Goal: Information Seeking & Learning: Learn about a topic

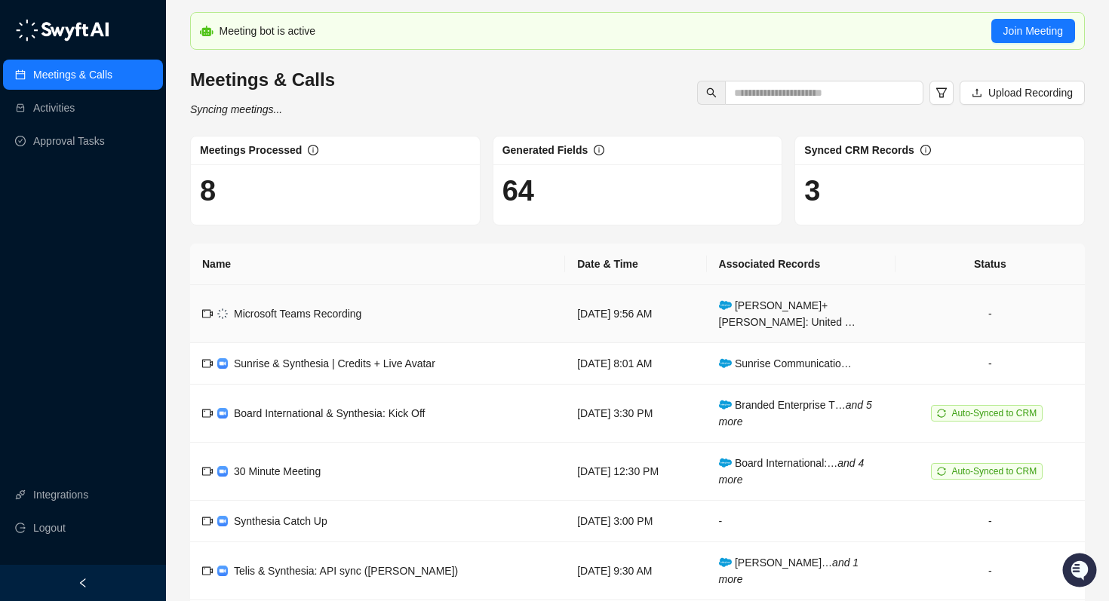
click at [345, 308] on span "Microsoft Teams Recording" at bounding box center [298, 314] width 128 height 12
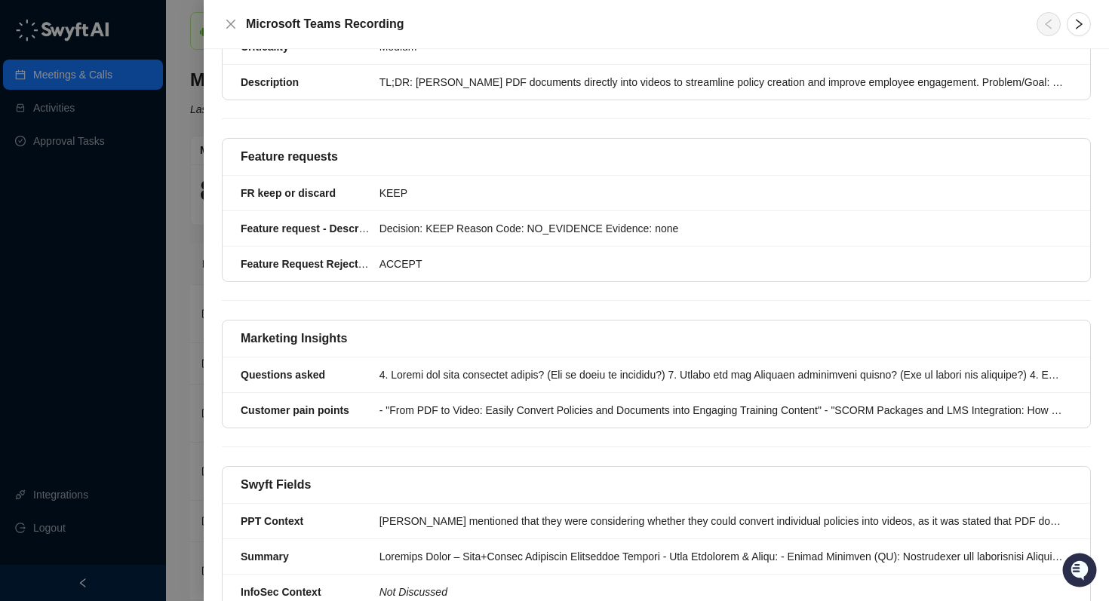
scroll to position [406, 0]
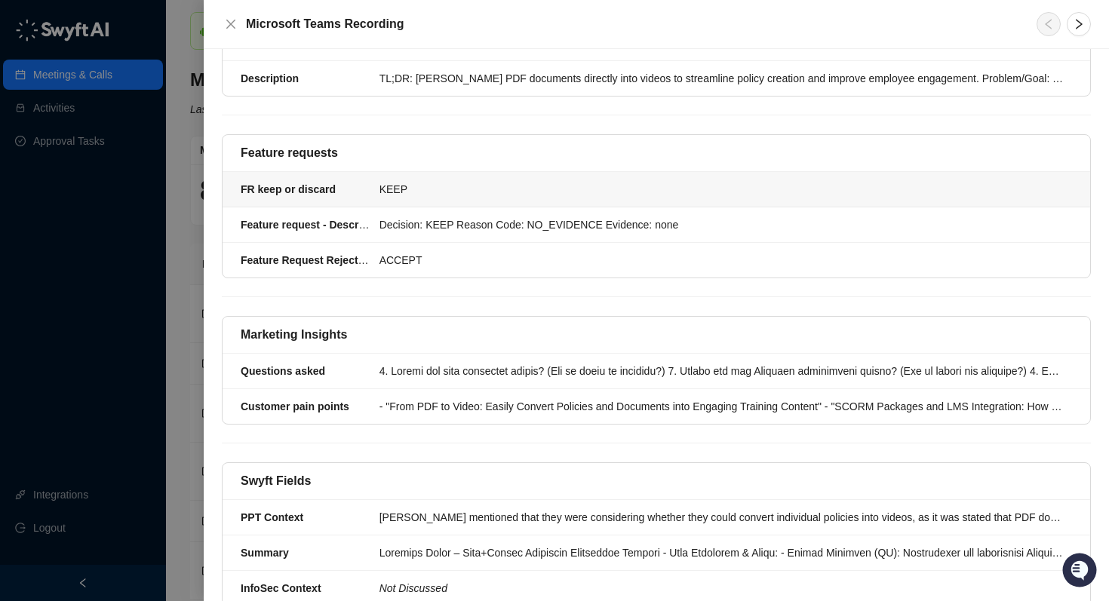
click at [453, 181] on div "KEEP" at bounding box center [722, 189] width 684 height 17
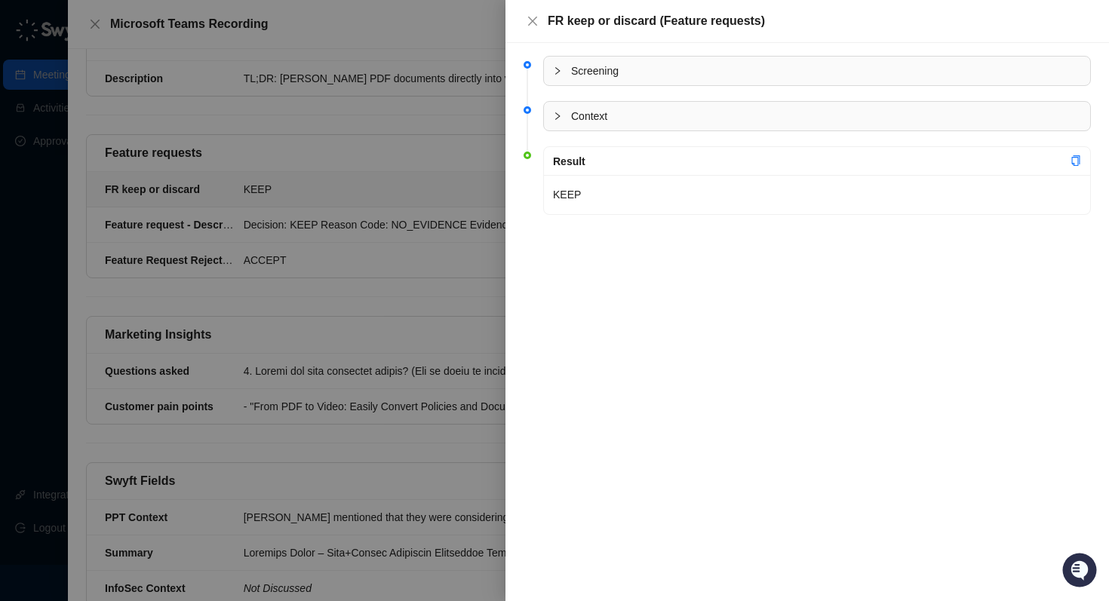
click at [419, 208] on div at bounding box center [554, 300] width 1109 height 601
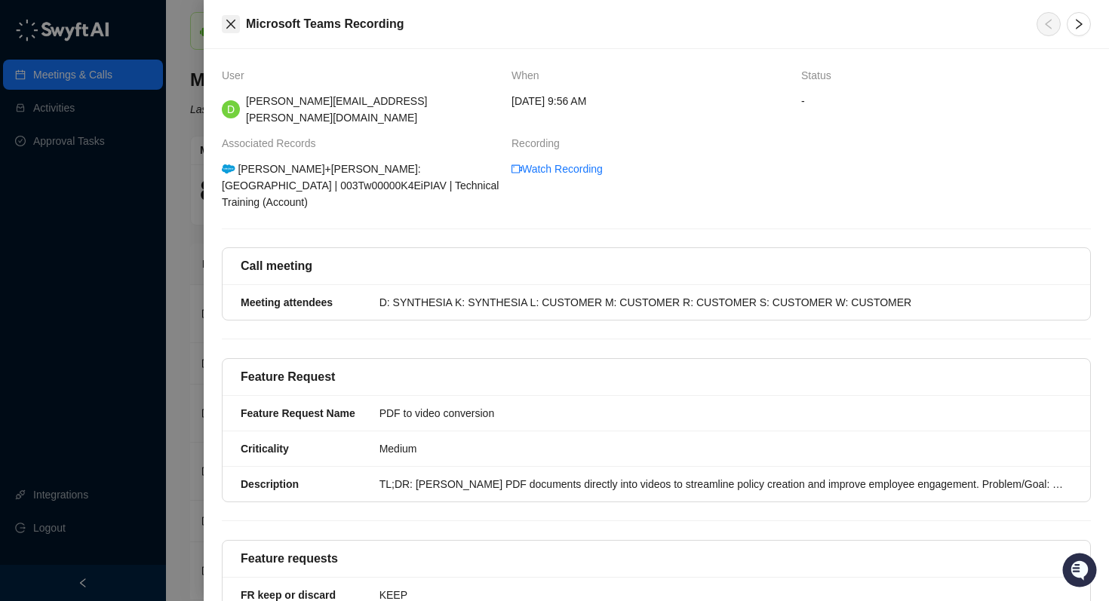
click at [232, 25] on icon "close" at bounding box center [230, 24] width 9 height 9
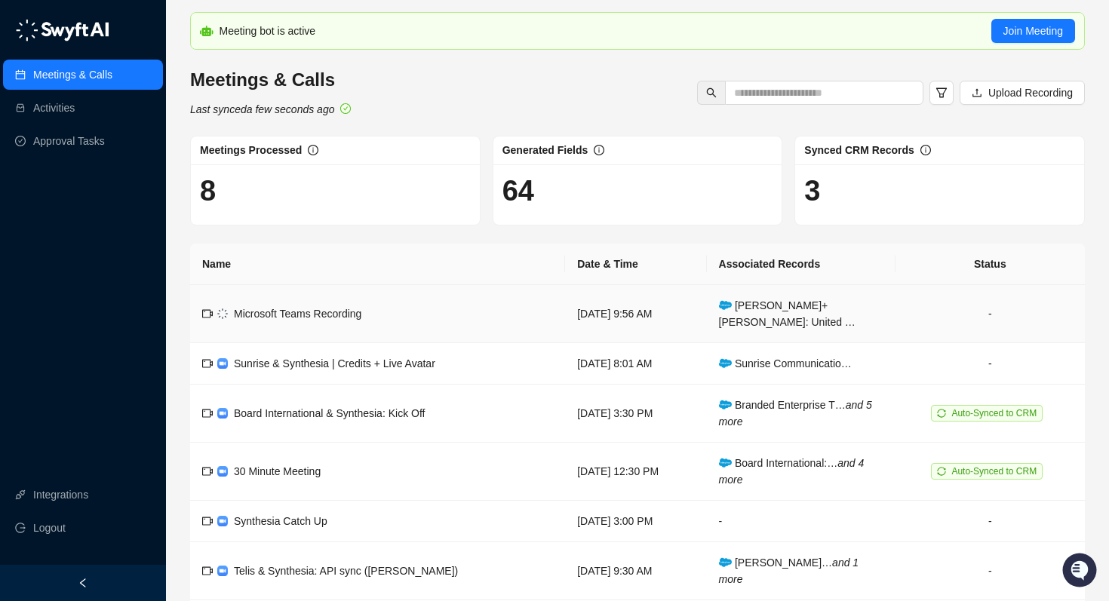
click at [260, 308] on span "Microsoft Teams Recording" at bounding box center [298, 314] width 128 height 12
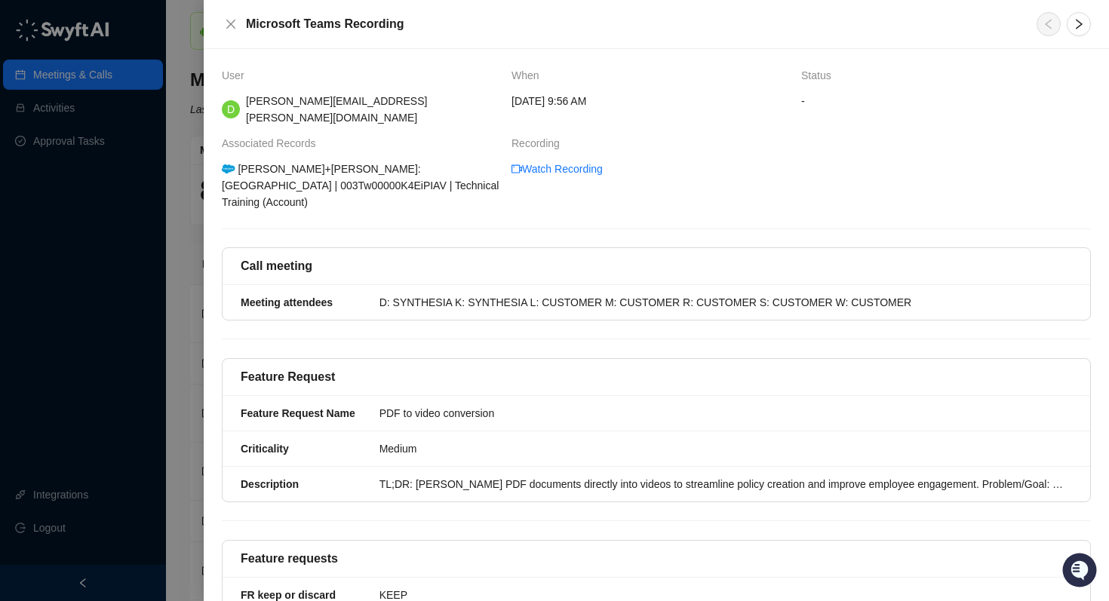
click at [195, 201] on div at bounding box center [554, 300] width 1109 height 601
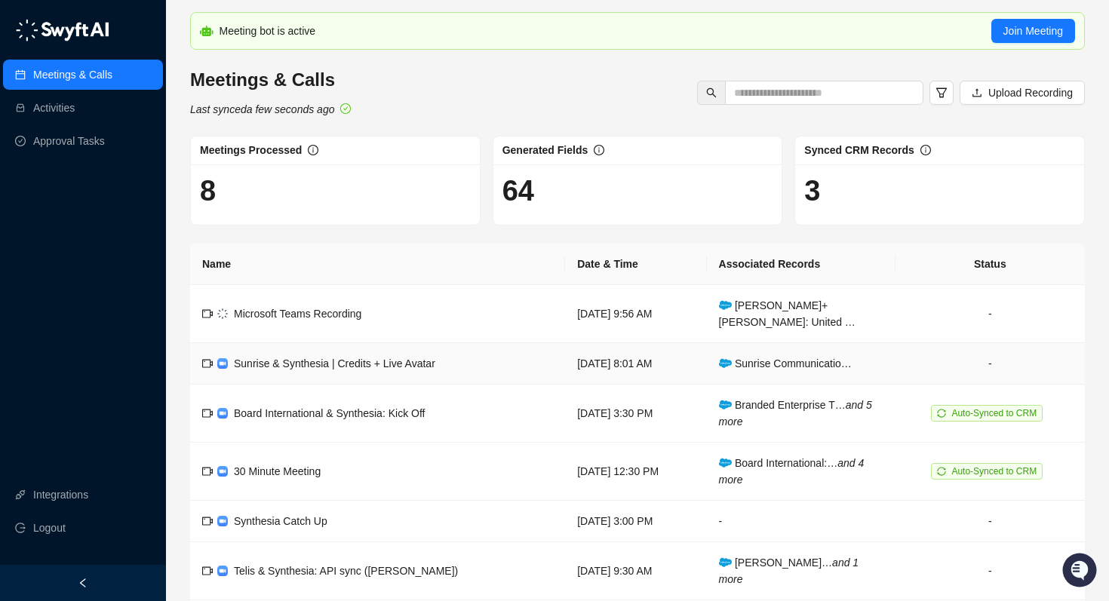
click at [317, 355] on div "Sunrise & Synthesia | Credits + Live Avatar" at bounding box center [334, 363] width 201 height 17
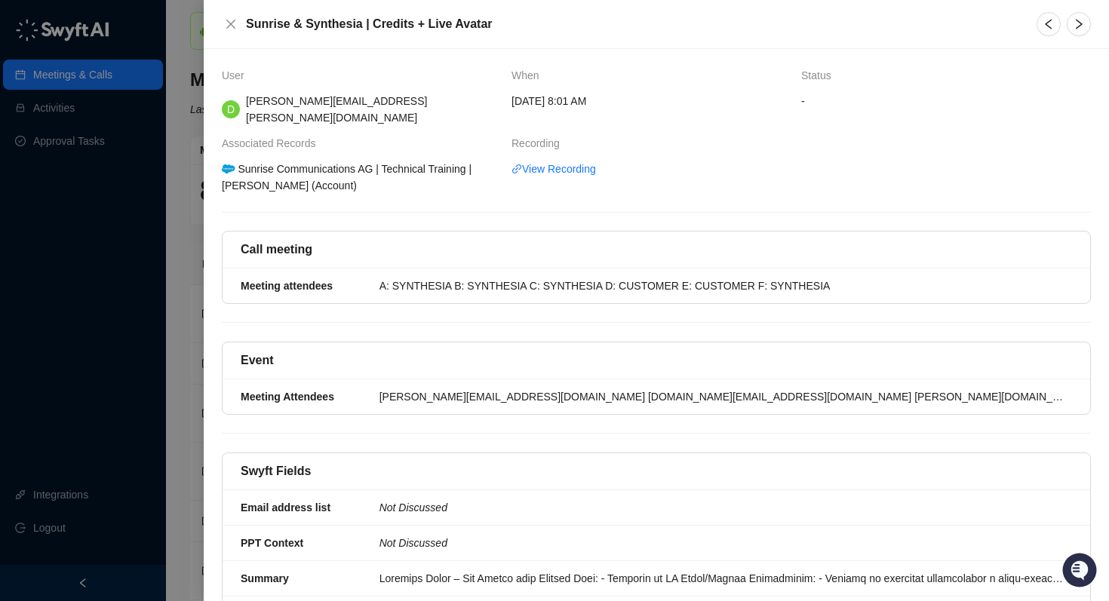
click at [172, 346] on div at bounding box center [554, 300] width 1109 height 601
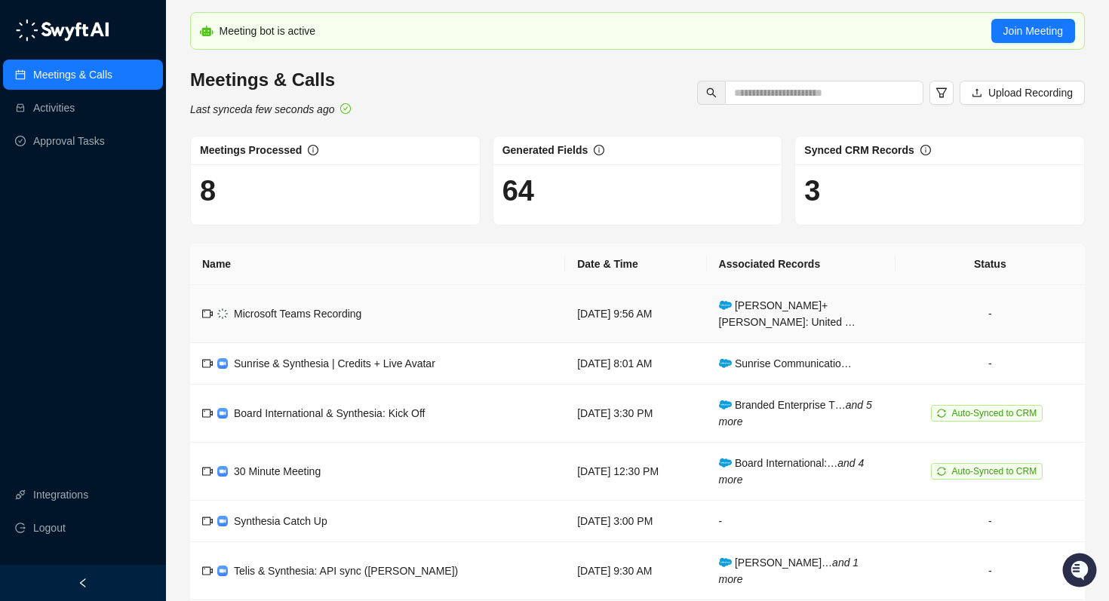
click at [328, 308] on span "Microsoft Teams Recording" at bounding box center [298, 314] width 128 height 12
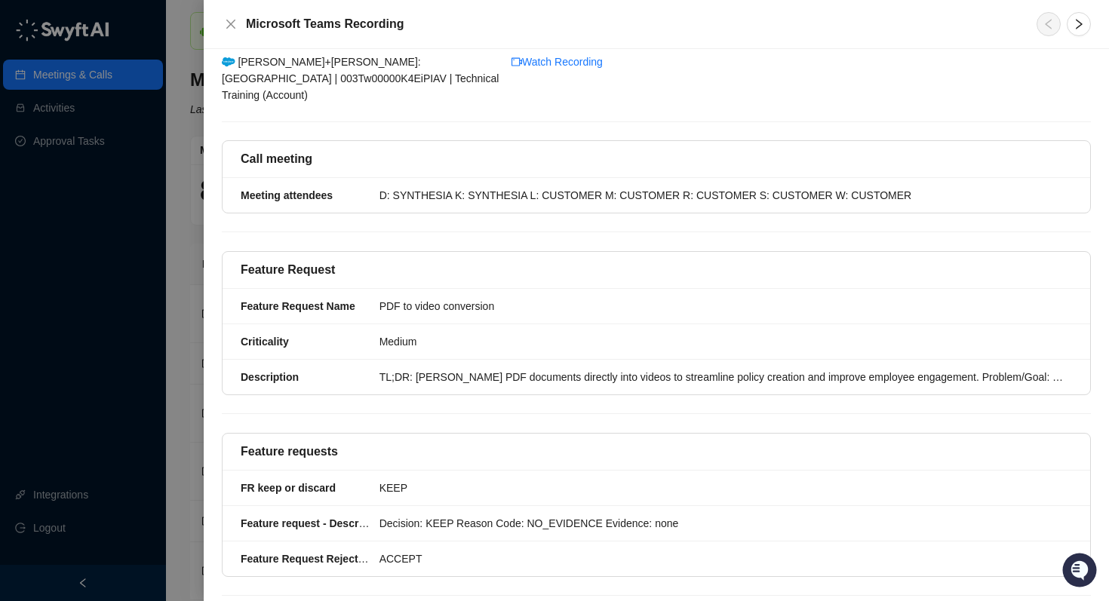
scroll to position [182, 0]
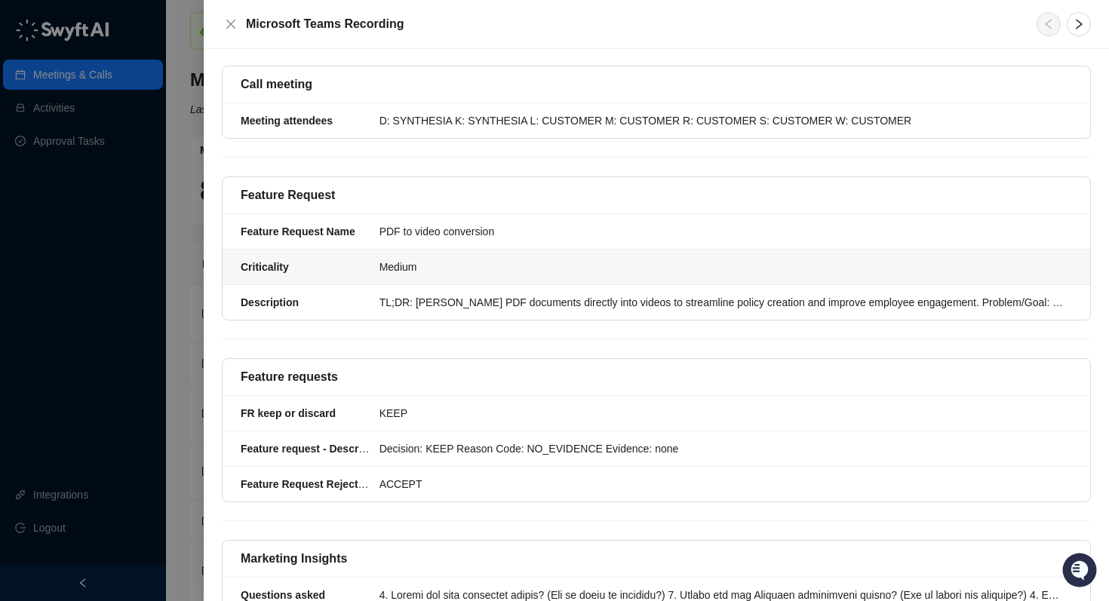
click at [481, 259] on div "Medium" at bounding box center [722, 267] width 684 height 17
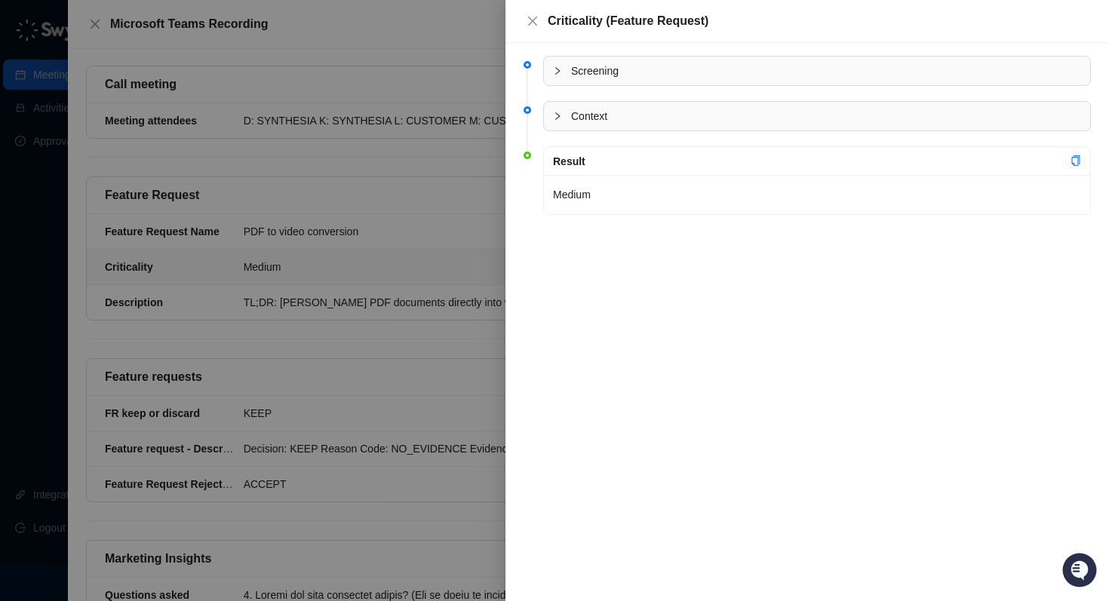
click at [385, 223] on div at bounding box center [554, 300] width 1109 height 601
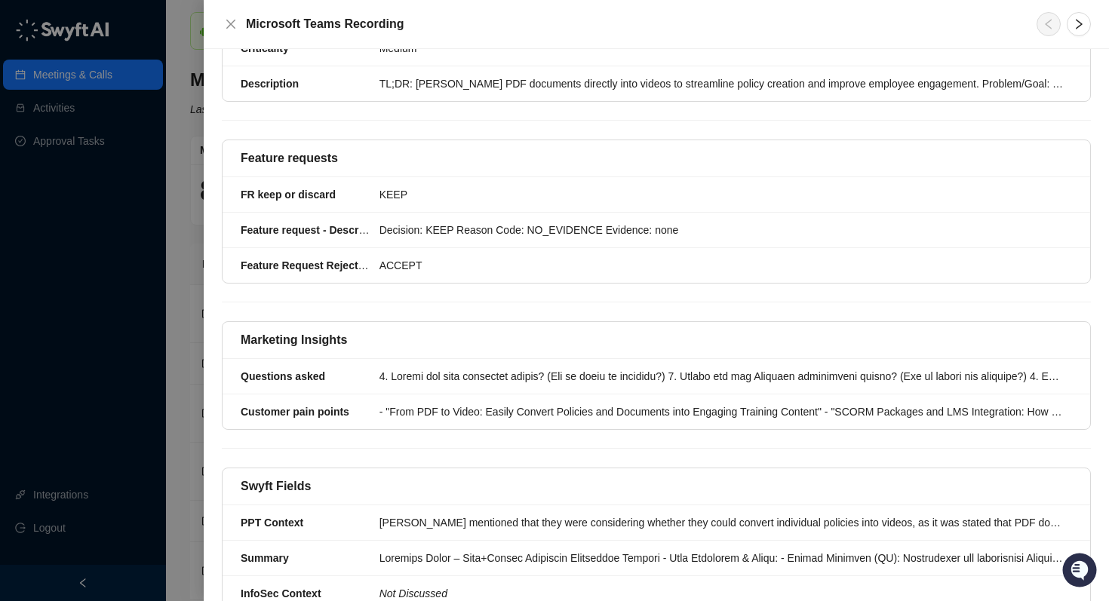
scroll to position [435, 0]
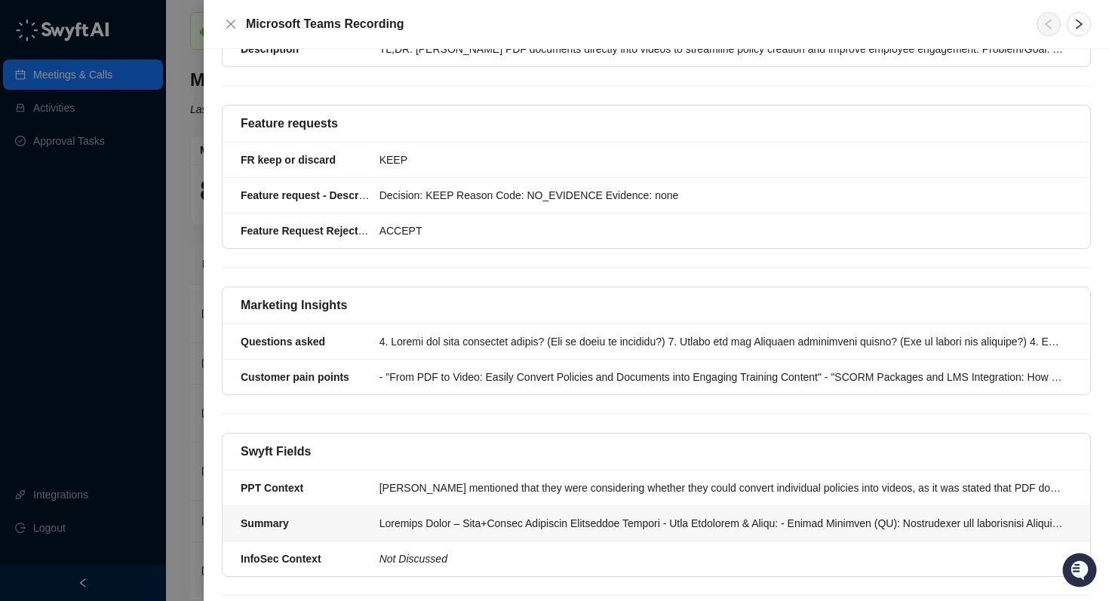
click at [450, 515] on div at bounding box center [722, 523] width 684 height 17
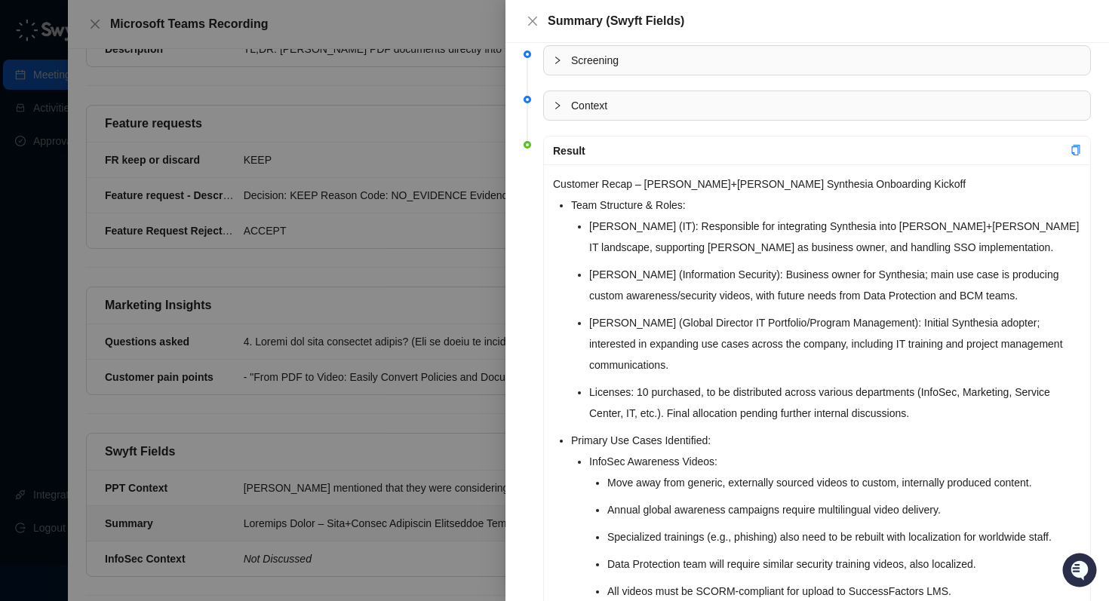
scroll to position [12, 0]
click at [592, 63] on span "Screening" at bounding box center [826, 59] width 510 height 17
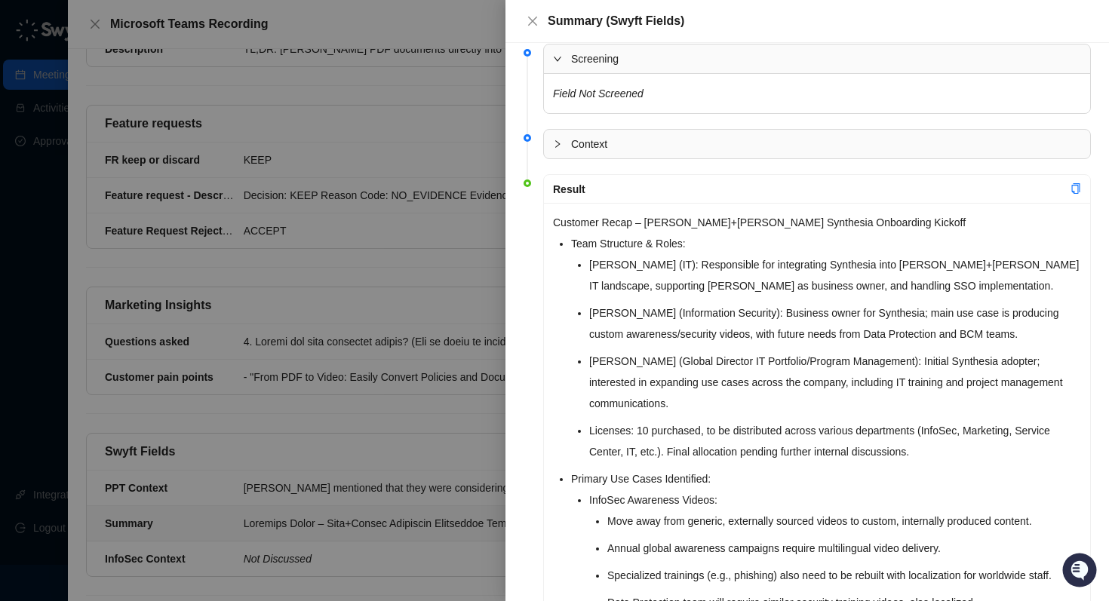
click at [592, 63] on span "Screening" at bounding box center [826, 59] width 510 height 17
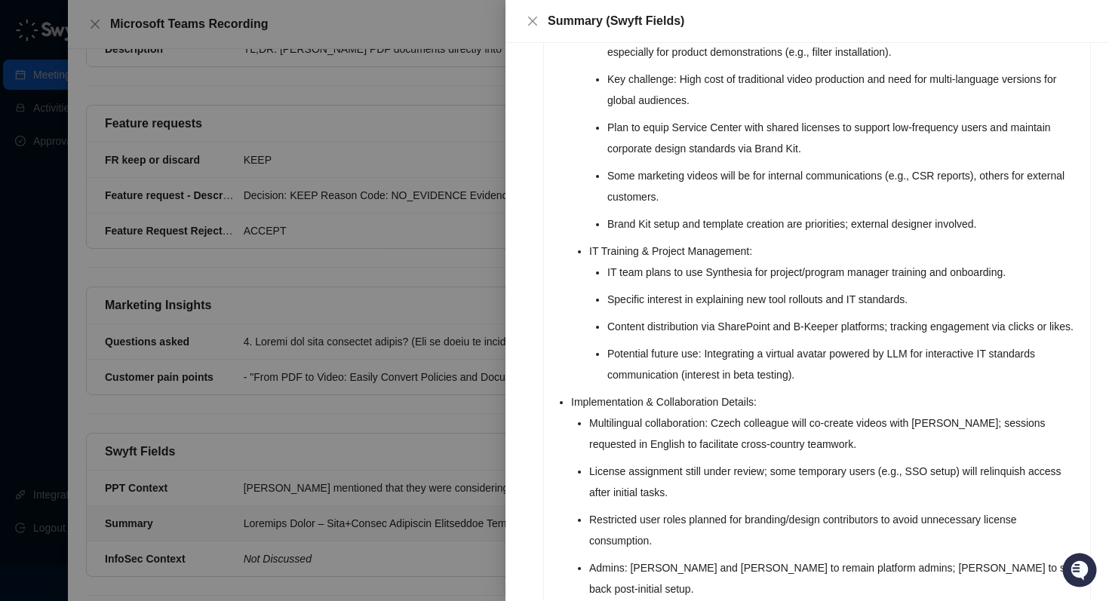
scroll to position [0, 0]
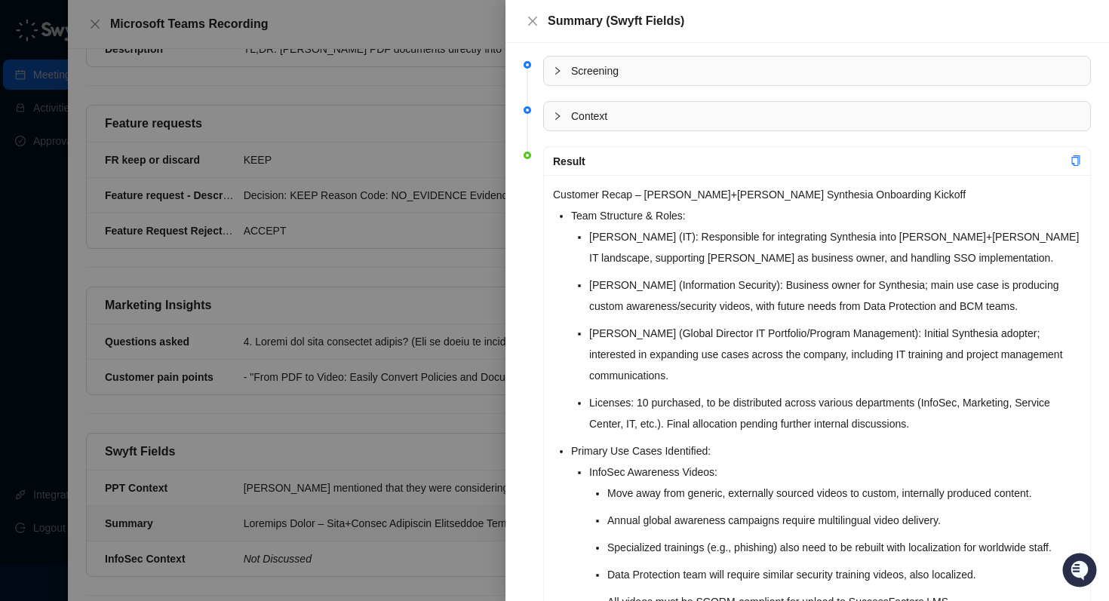
click at [341, 423] on div at bounding box center [554, 300] width 1109 height 601
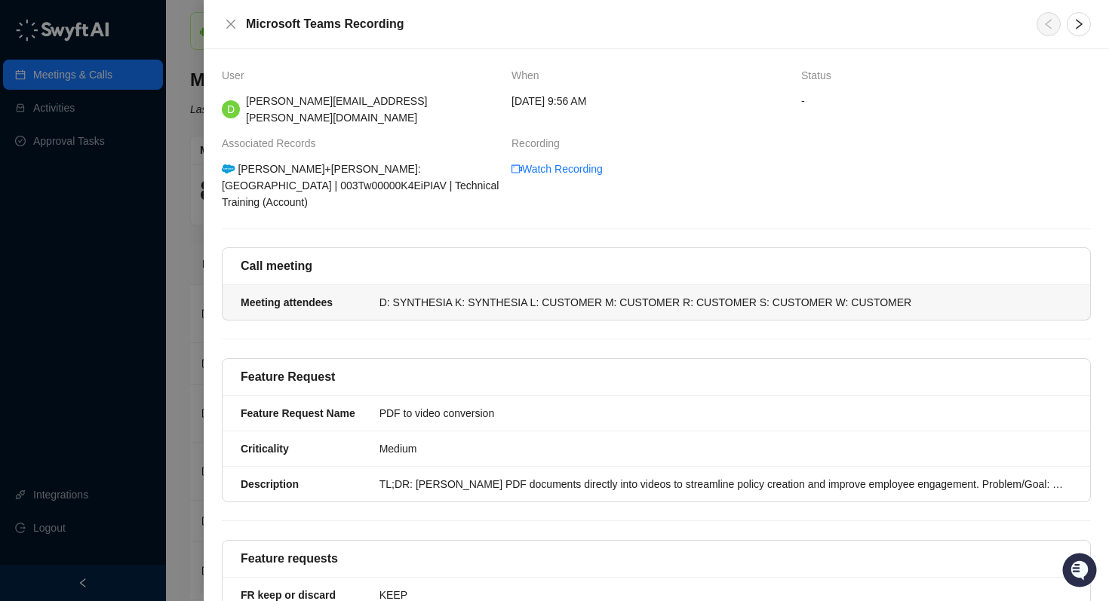
click at [456, 294] on div "D: SYNTHESIA K: SYNTHESIA L: CUSTOMER M: CUSTOMER R: CUSTOMER S: CUSTOMER W: CU…" at bounding box center [722, 302] width 684 height 17
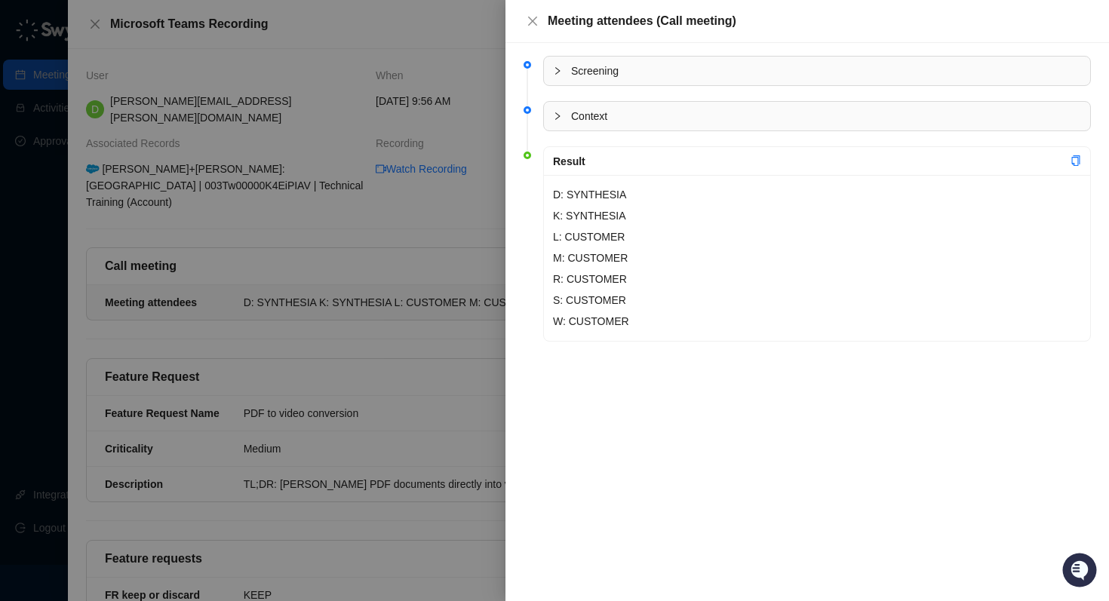
click at [607, 108] on span "Context" at bounding box center [826, 116] width 510 height 17
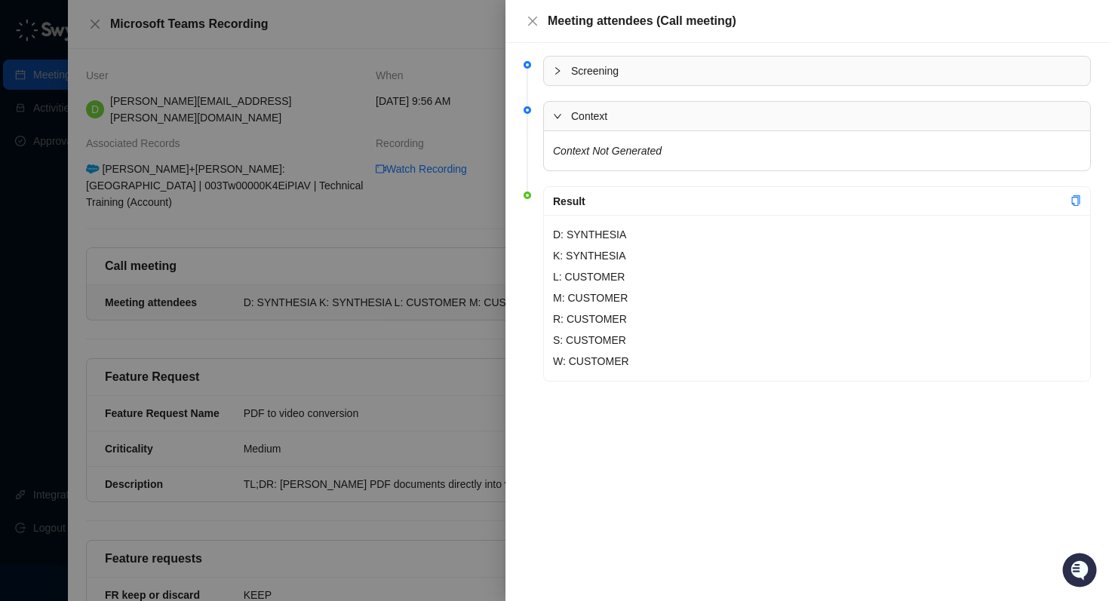
click at [600, 71] on span "Screening" at bounding box center [826, 71] width 510 height 17
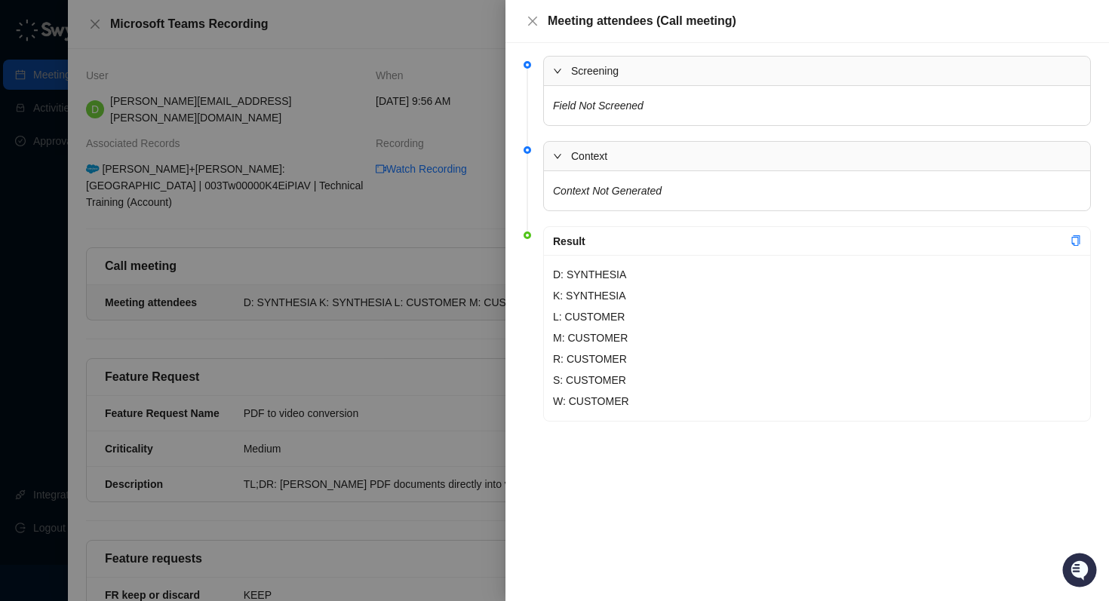
click at [432, 111] on div at bounding box center [554, 300] width 1109 height 601
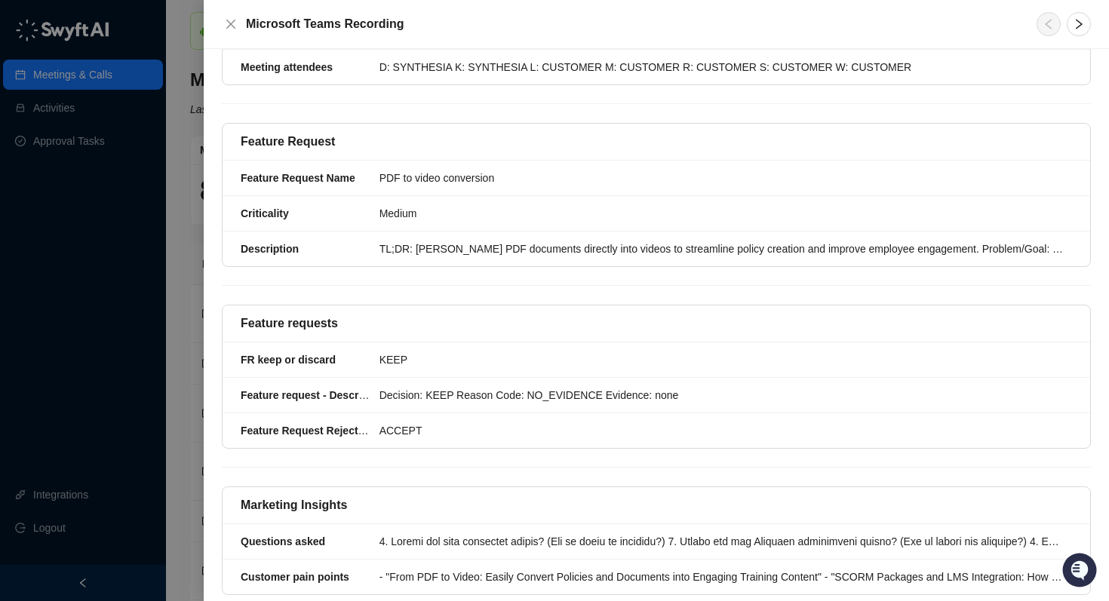
scroll to position [435, 0]
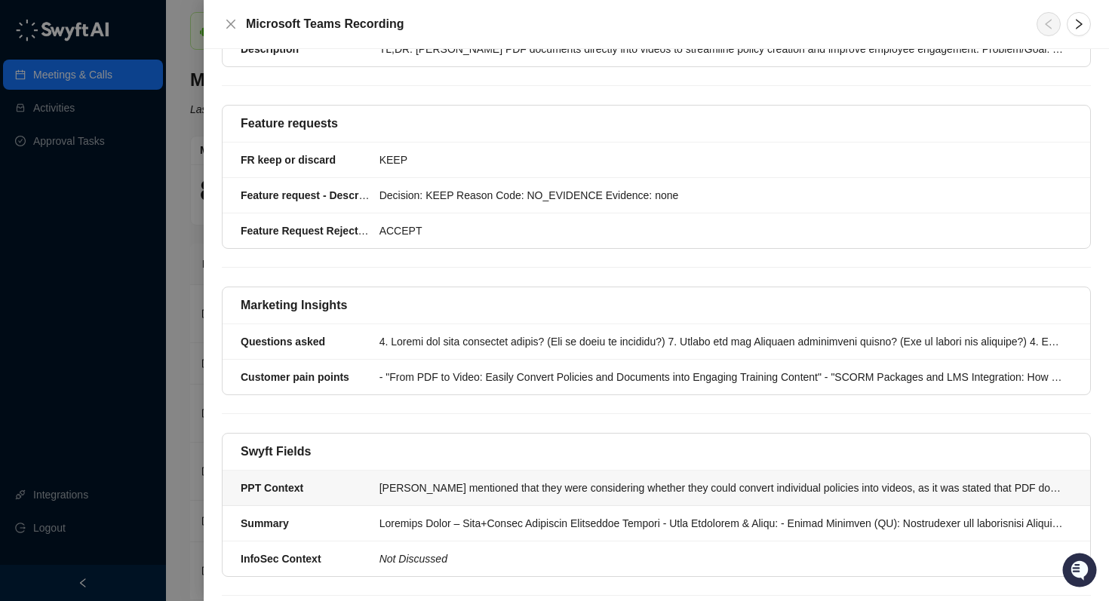
click at [552, 471] on li "PPT Context [PERSON_NAME] mentioned that they were considering whether they cou…" at bounding box center [657, 488] width 868 height 35
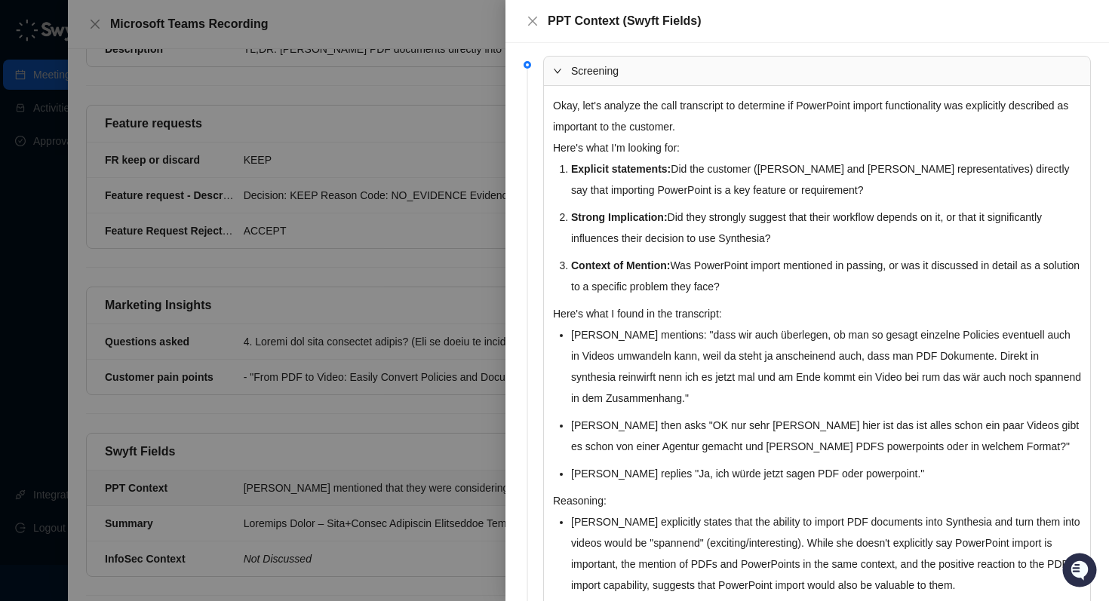
click at [694, 165] on li "Explicit statements: Did the customer ([PERSON_NAME] and [PERSON_NAME] represen…" at bounding box center [826, 179] width 510 height 42
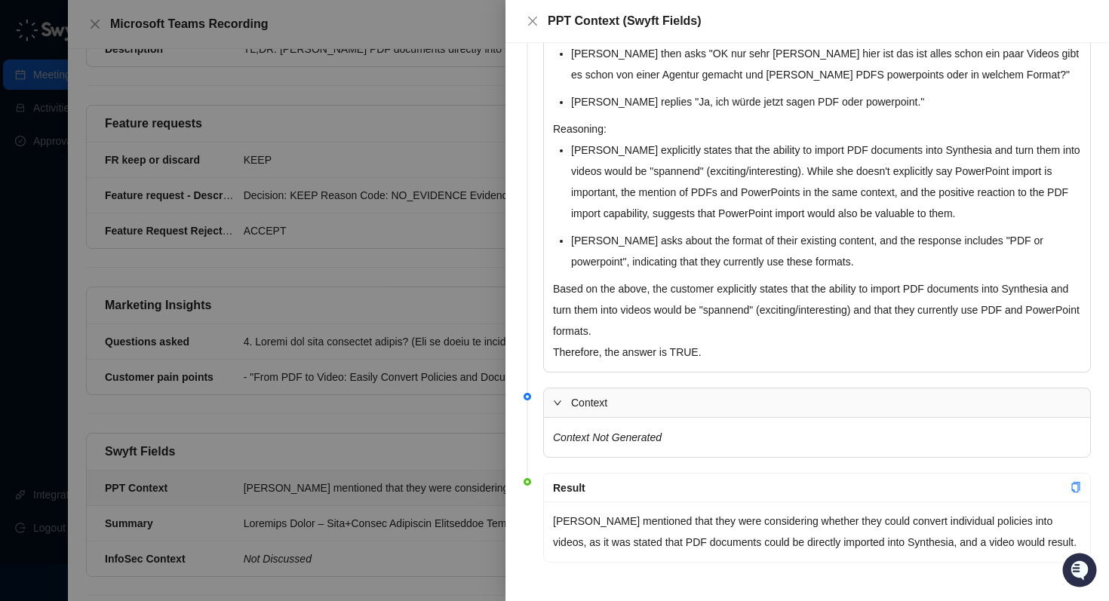
click at [380, 448] on div at bounding box center [554, 300] width 1109 height 601
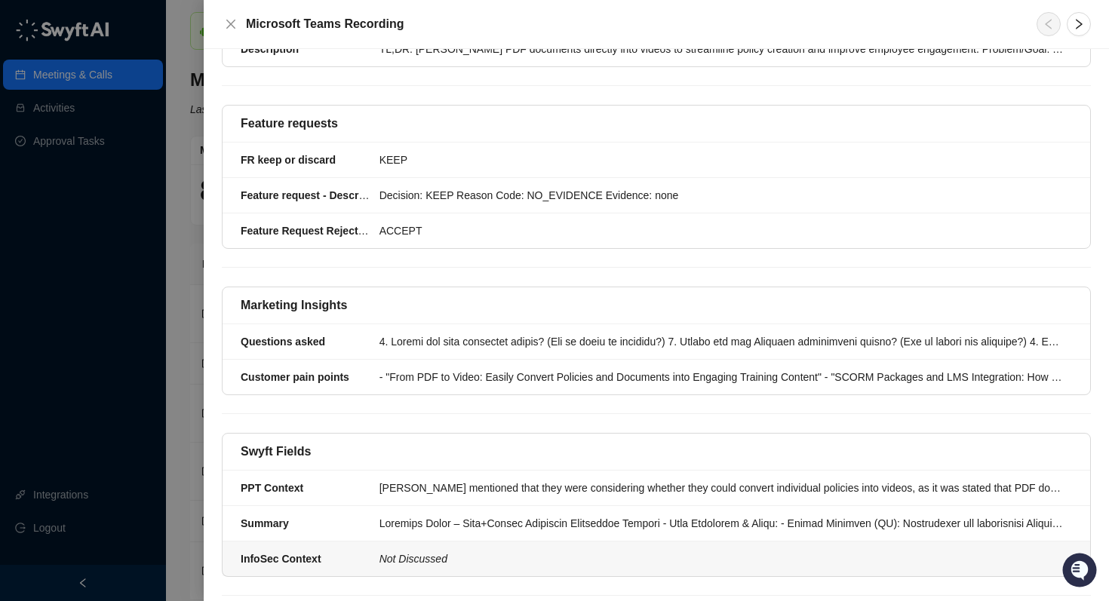
click at [407, 542] on li "InfoSec Context Not Discussed" at bounding box center [657, 559] width 868 height 35
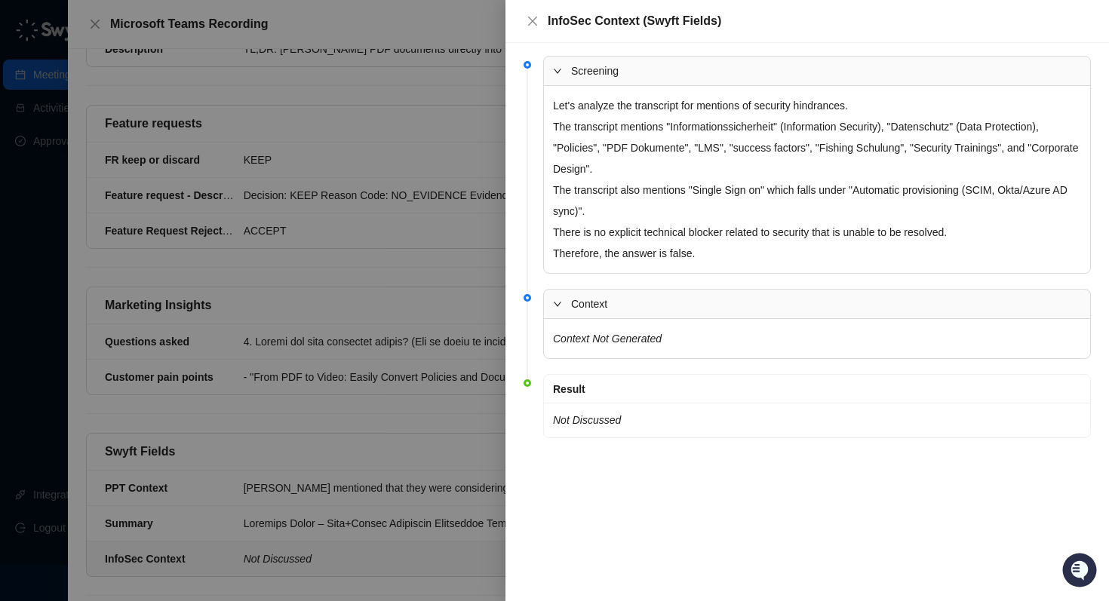
click at [352, 479] on div at bounding box center [554, 300] width 1109 height 601
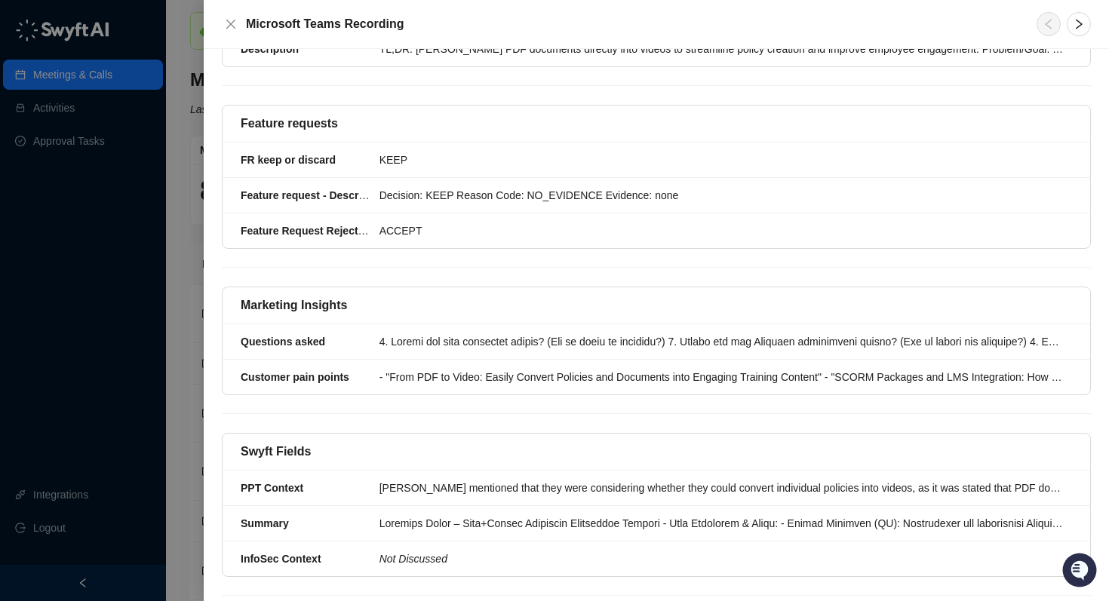
click at [189, 446] on div at bounding box center [554, 300] width 1109 height 601
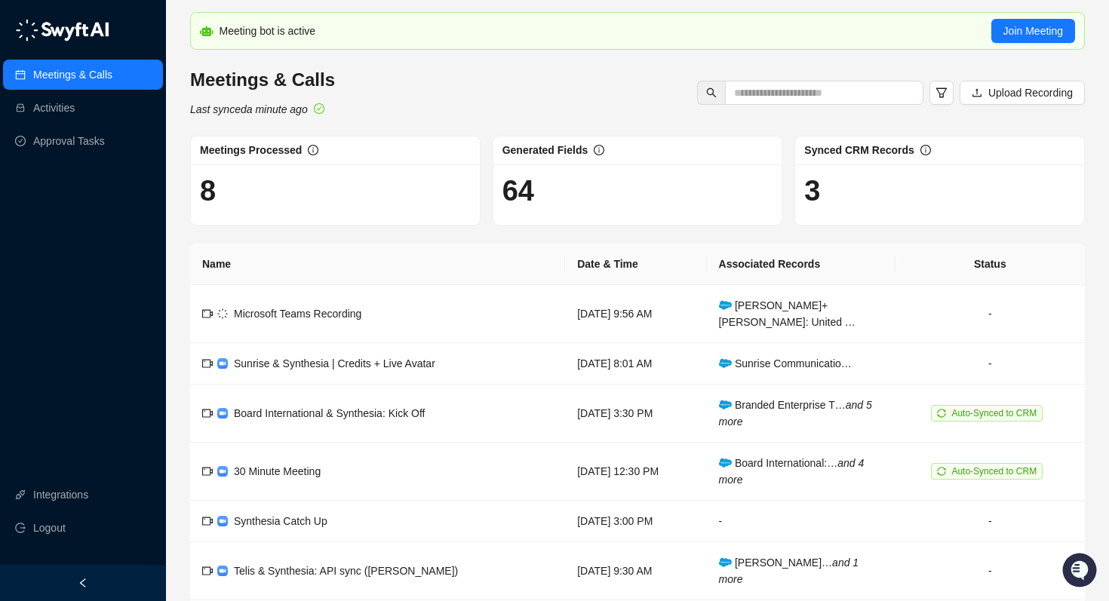
click at [202, 31] on icon at bounding box center [207, 31] width 14 height 11
click at [75, 118] on link "Activities" at bounding box center [53, 108] width 41 height 30
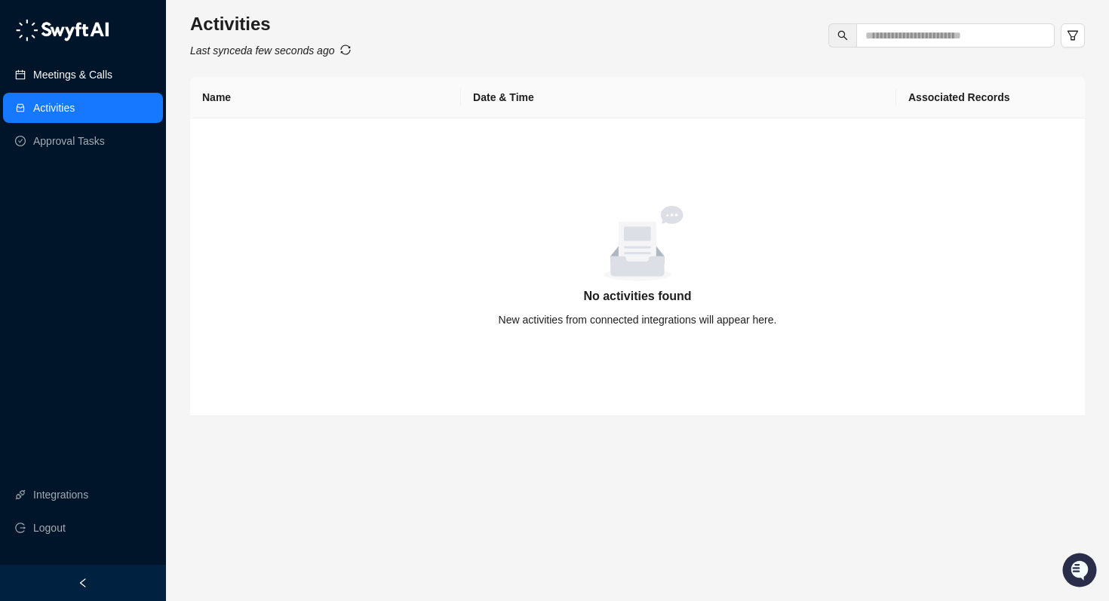
click at [91, 78] on link "Meetings & Calls" at bounding box center [72, 75] width 79 height 30
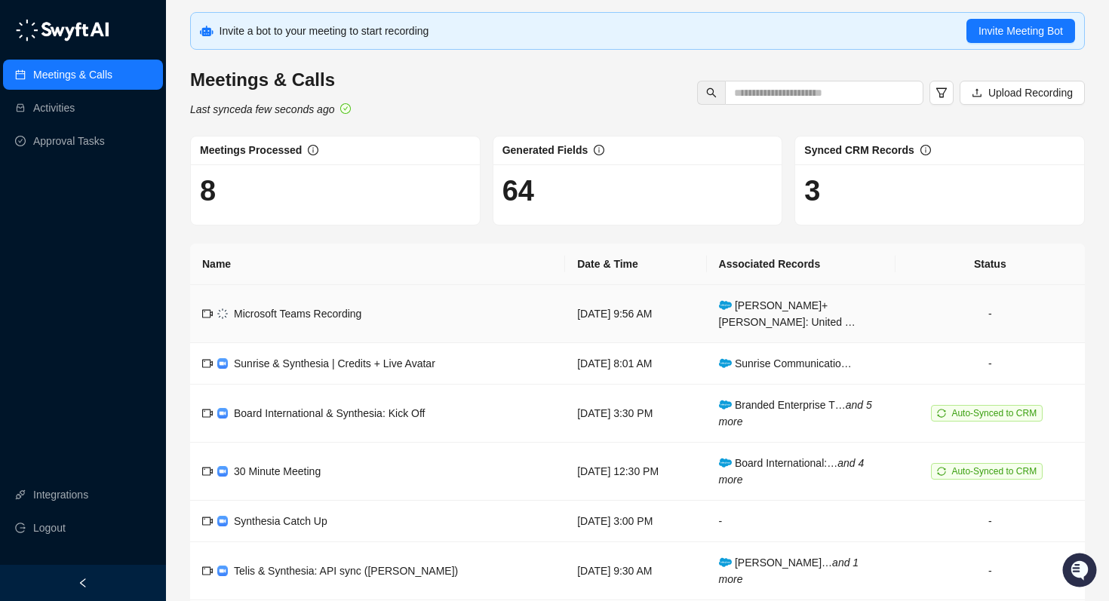
click at [676, 307] on td "[DATE] 9:56 AM" at bounding box center [635, 314] width 141 height 58
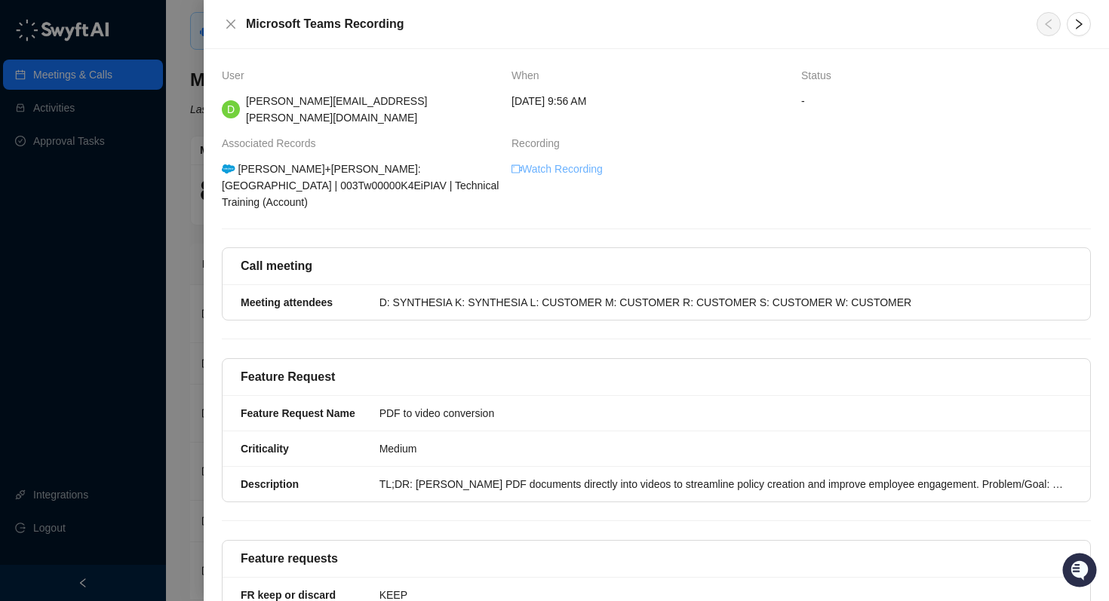
click at [599, 161] on link "Watch Recording" at bounding box center [557, 169] width 91 height 17
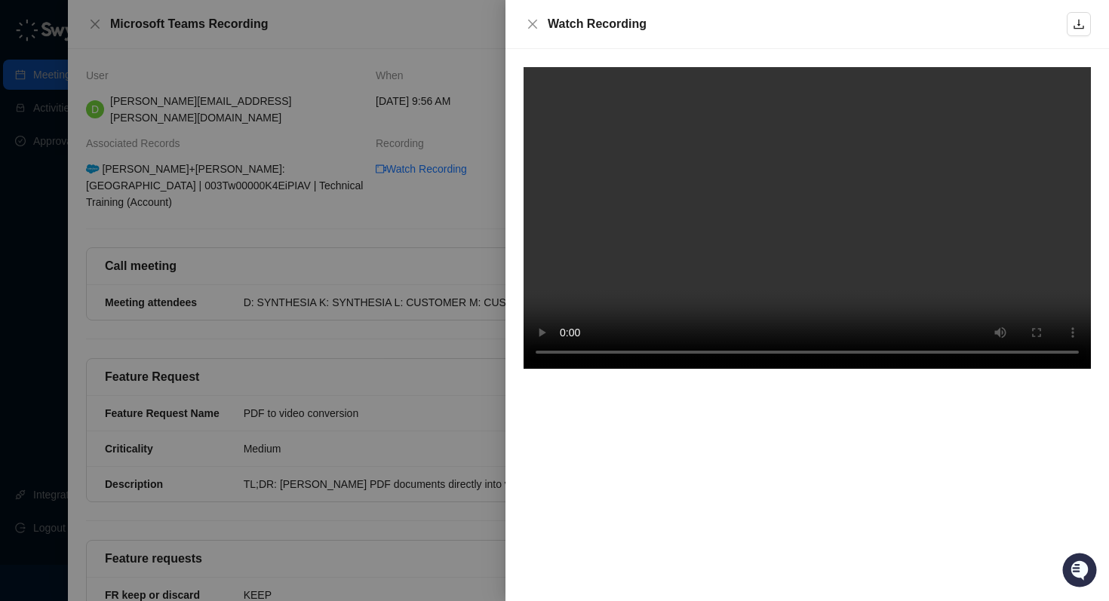
click at [1006, 404] on div at bounding box center [808, 325] width 604 height 552
click at [534, 26] on icon "close" at bounding box center [532, 24] width 9 height 9
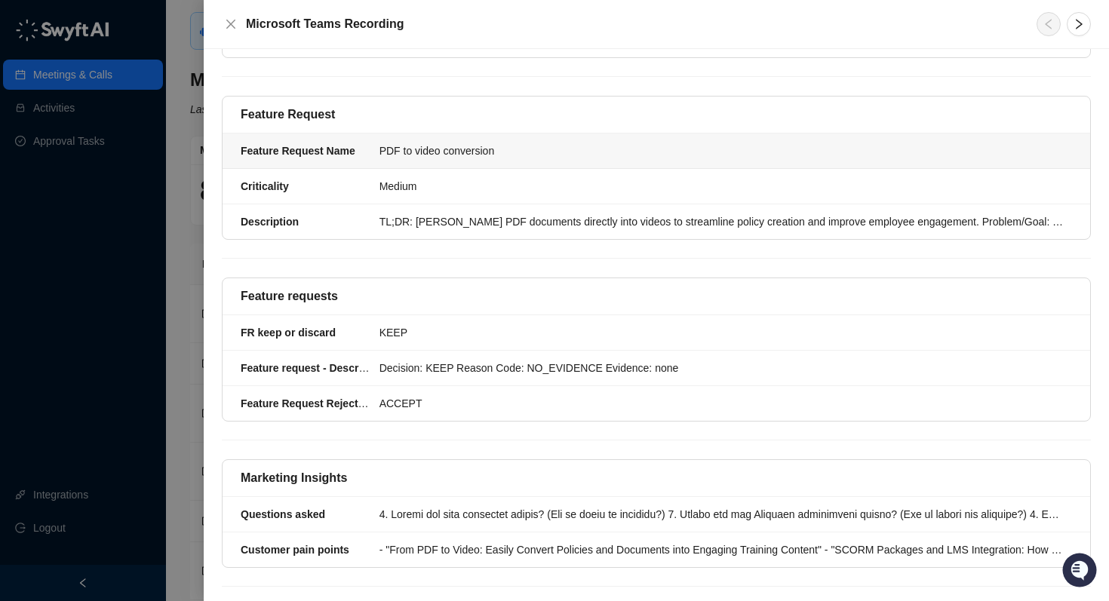
scroll to position [309, 0]
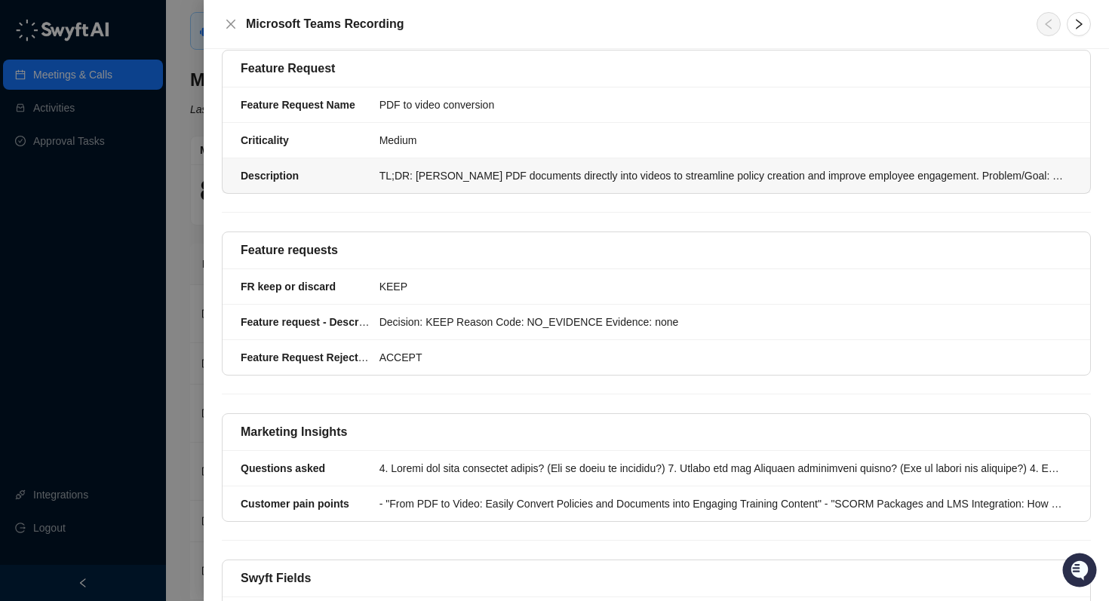
click at [584, 167] on div "TL;DR: [PERSON_NAME] PDF documents directly into videos to streamline policy cr…" at bounding box center [722, 175] width 684 height 17
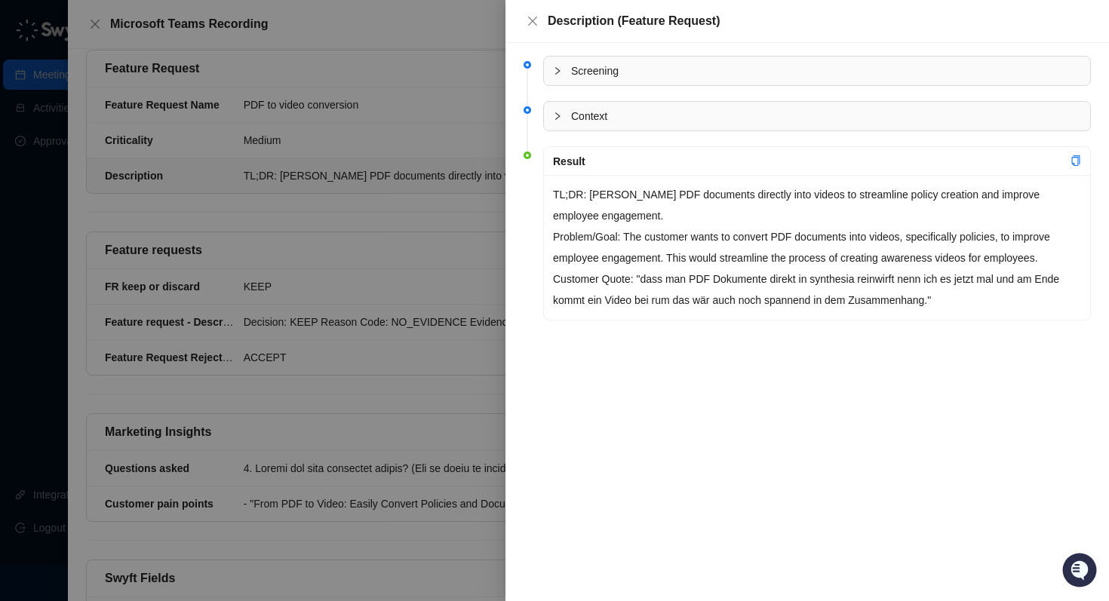
click at [459, 183] on div at bounding box center [554, 300] width 1109 height 601
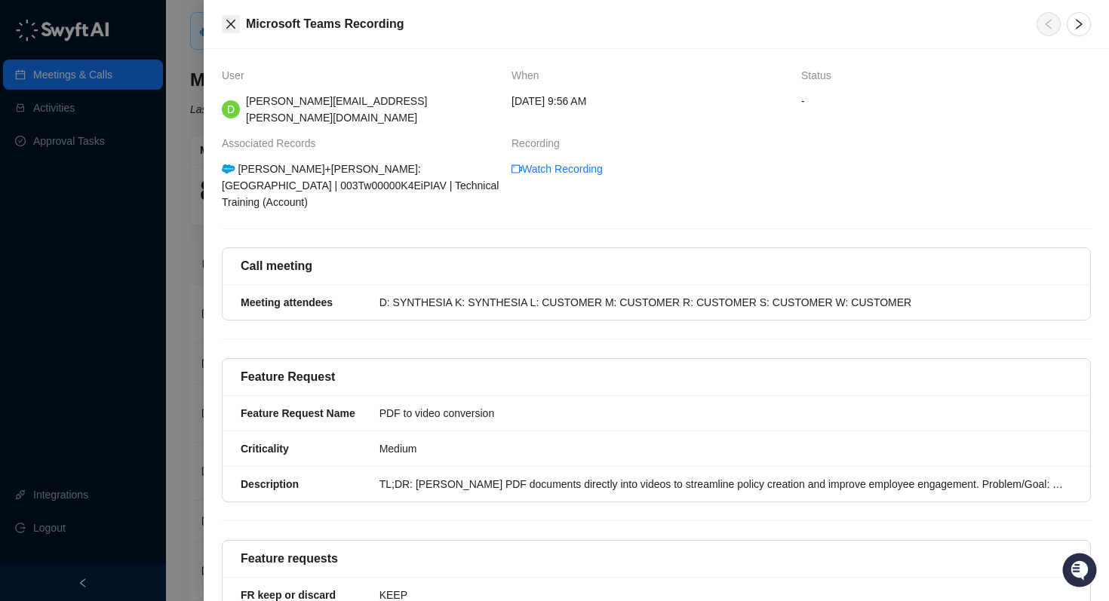
click at [226, 20] on icon "close" at bounding box center [230, 24] width 9 height 9
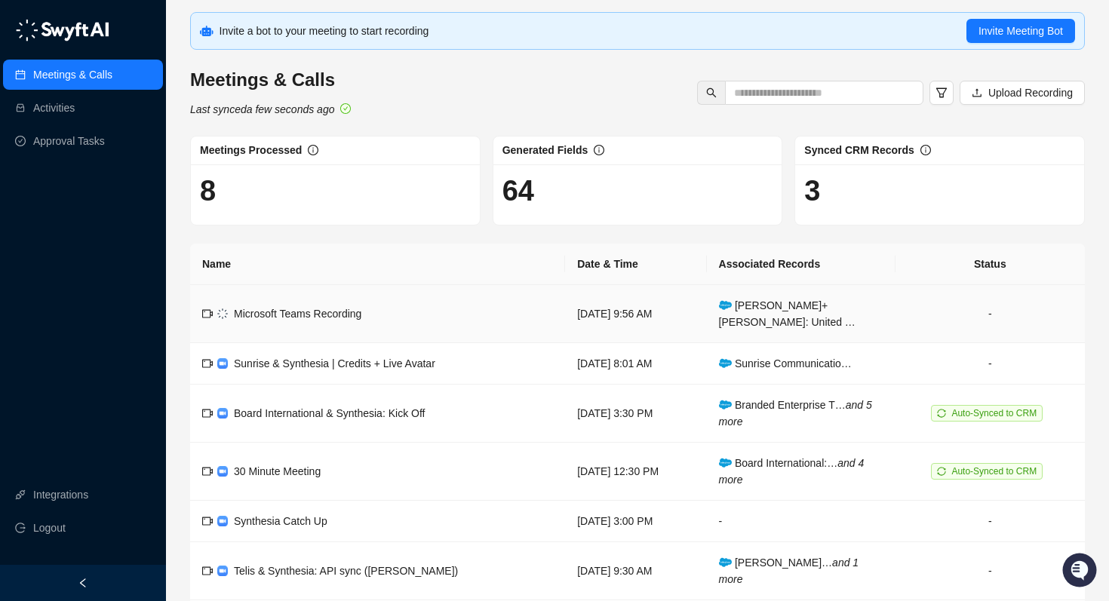
click at [856, 306] on span "[PERSON_NAME]+[PERSON_NAME]: United …" at bounding box center [787, 314] width 137 height 29
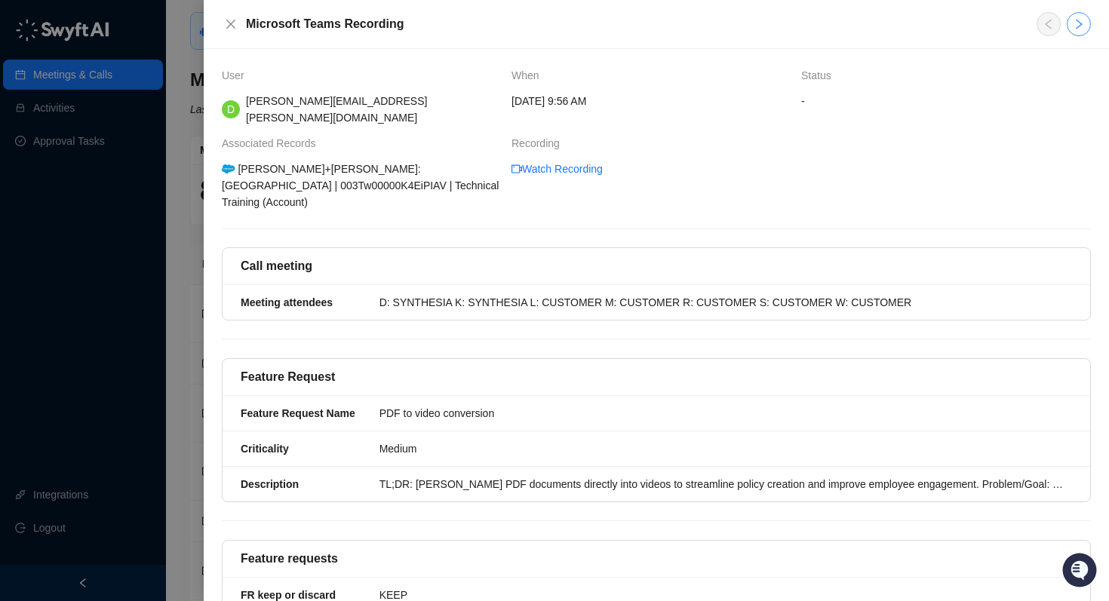
click at [1084, 13] on button "button" at bounding box center [1079, 24] width 24 height 24
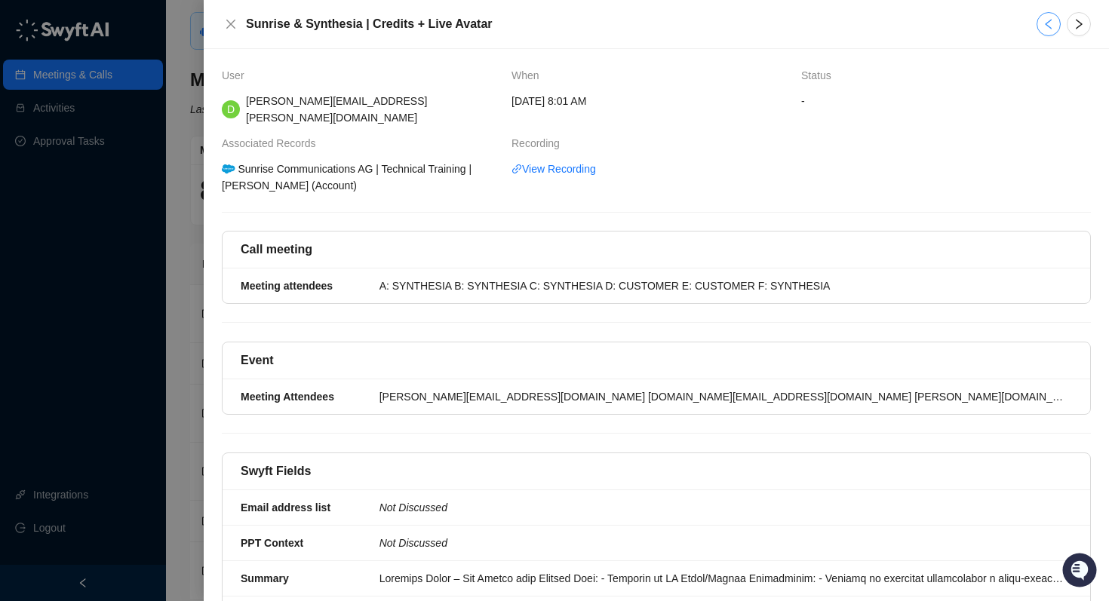
click at [1048, 26] on icon "left" at bounding box center [1048, 24] width 7 height 11
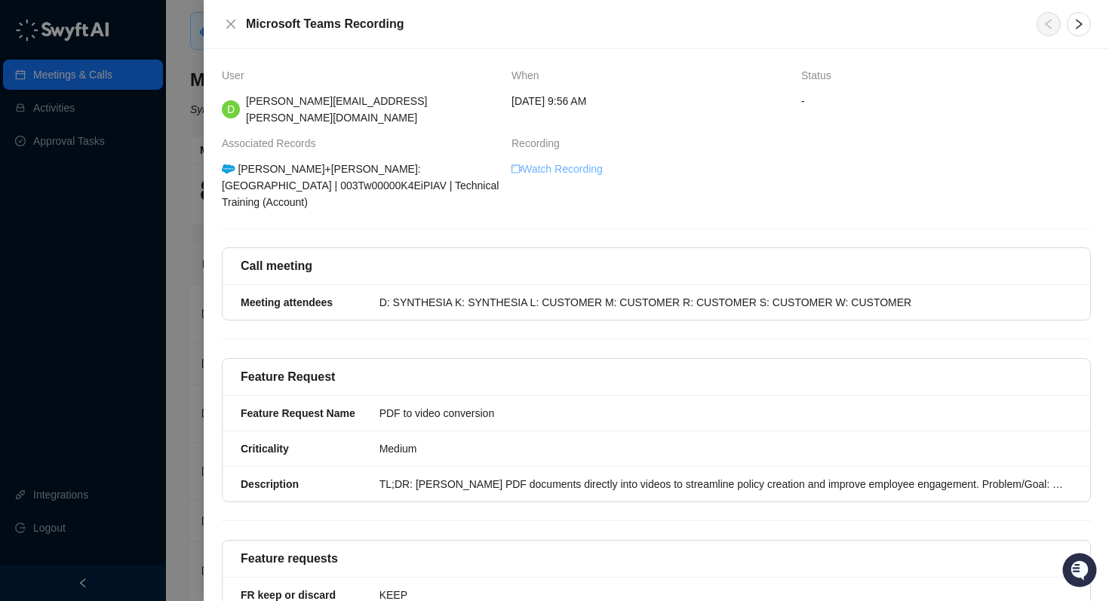
click at [555, 161] on link "Watch Recording" at bounding box center [557, 169] width 91 height 17
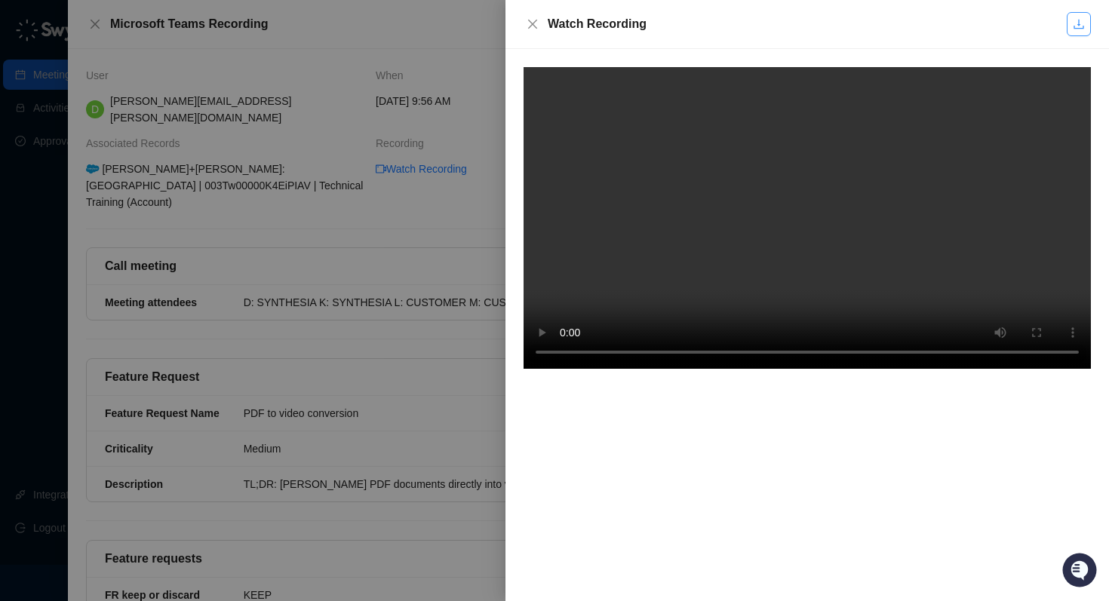
click at [1077, 26] on icon "download" at bounding box center [1079, 24] width 12 height 12
click at [447, 101] on div at bounding box center [554, 300] width 1109 height 601
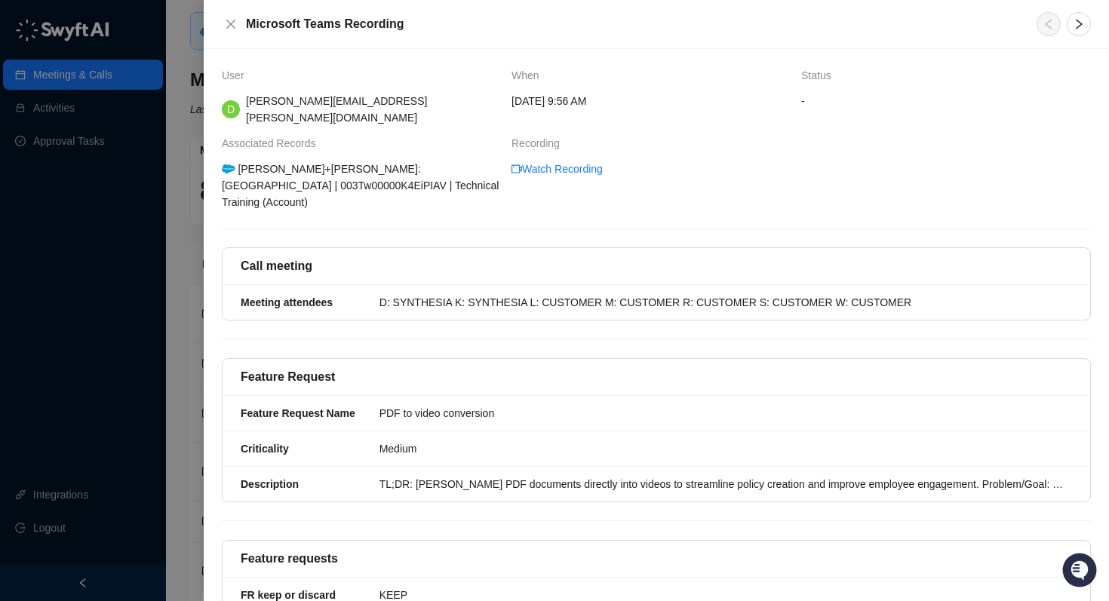
click at [824, 183] on div "User When Status D [PERSON_NAME][EMAIL_ADDRESS][PERSON_NAME][DOMAIN_NAME] [DATE…" at bounding box center [656, 549] width 869 height 964
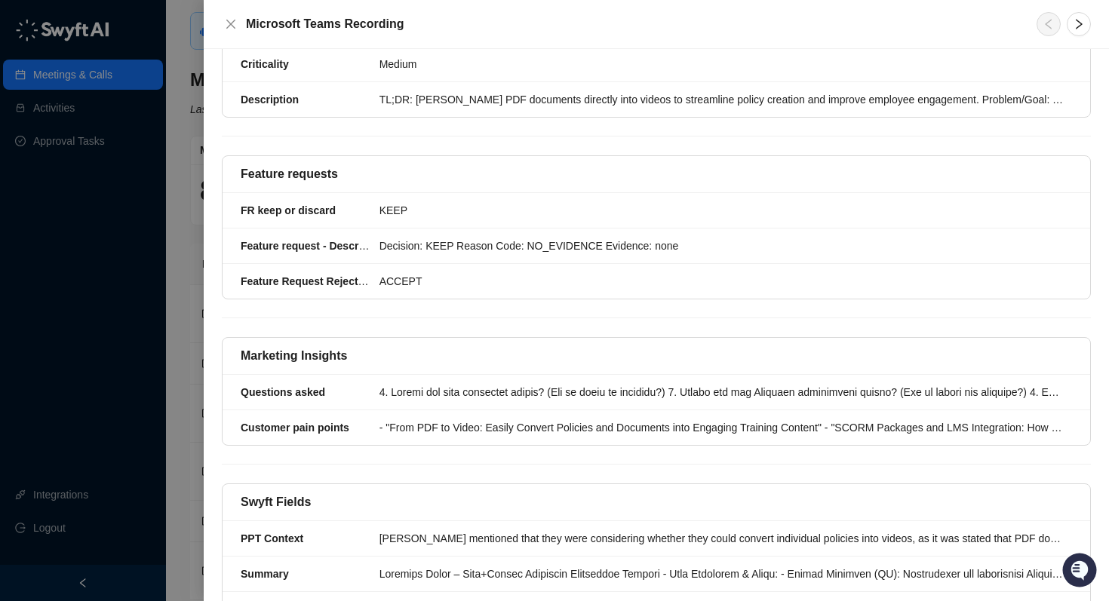
scroll to position [435, 0]
